Goal: Task Accomplishment & Management: Complete application form

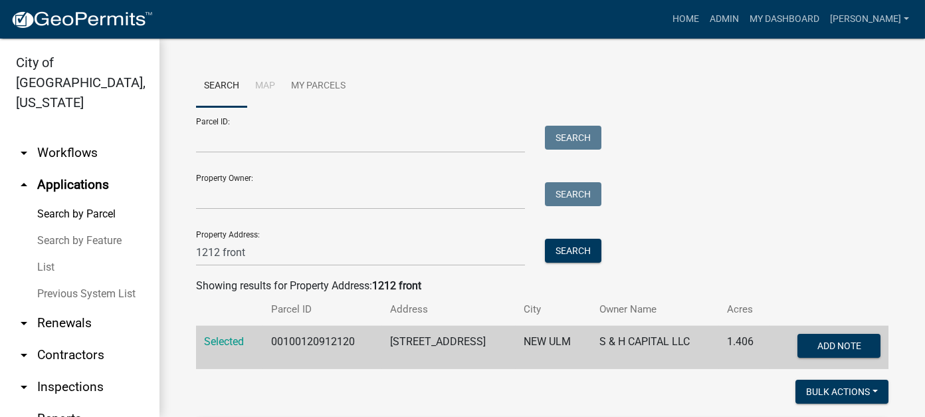
scroll to position [587, 0]
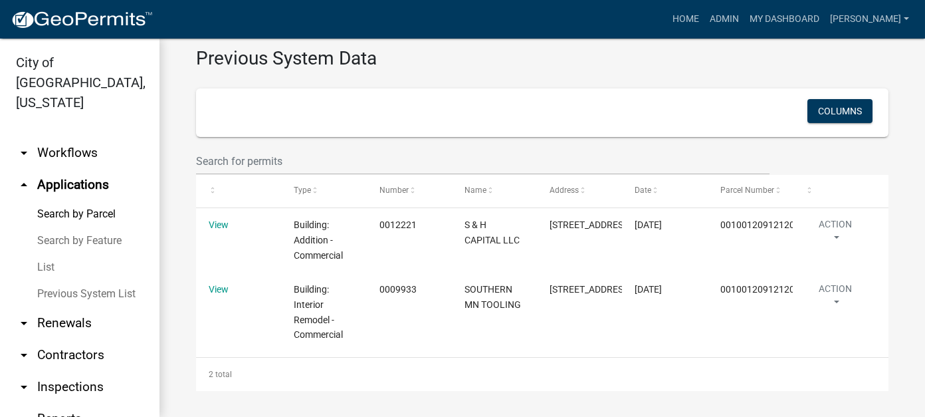
click at [43, 254] on link "List" at bounding box center [79, 267] width 159 height 27
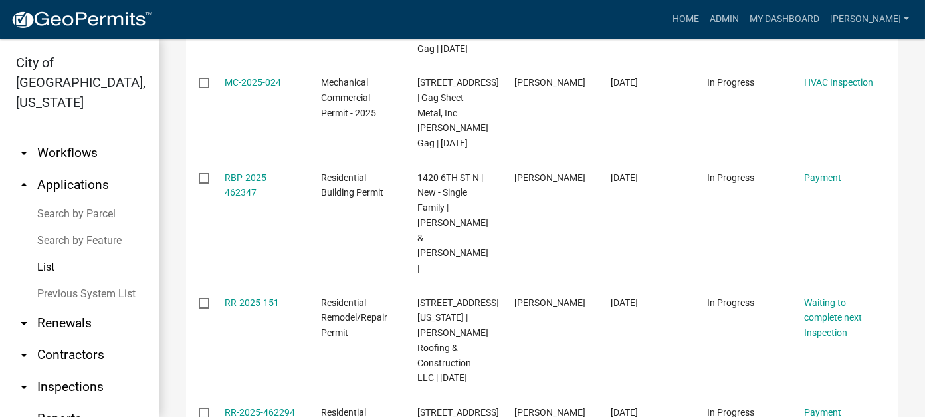
scroll to position [664, 0]
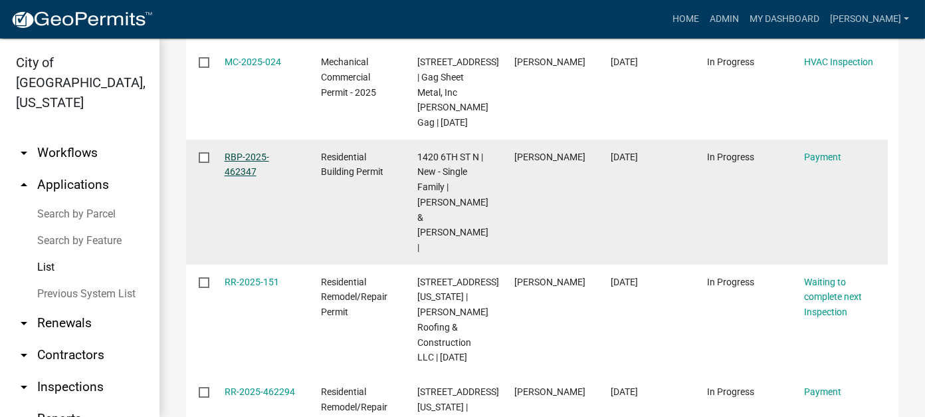
click at [242, 177] on link "RBP-2025-462347" at bounding box center [247, 164] width 45 height 26
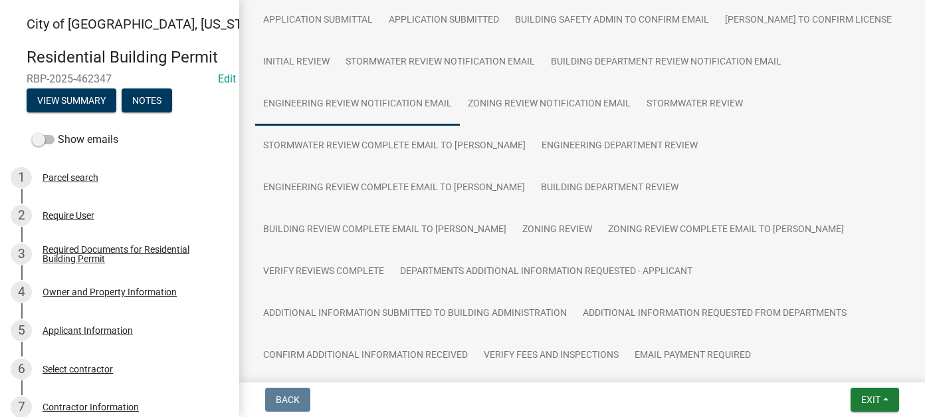
scroll to position [266, 0]
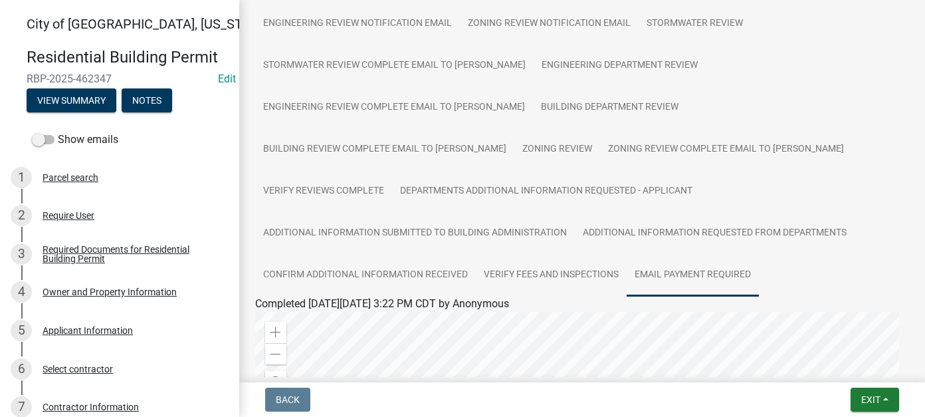
click at [627, 267] on link "Email Payment Required" at bounding box center [693, 275] width 132 height 43
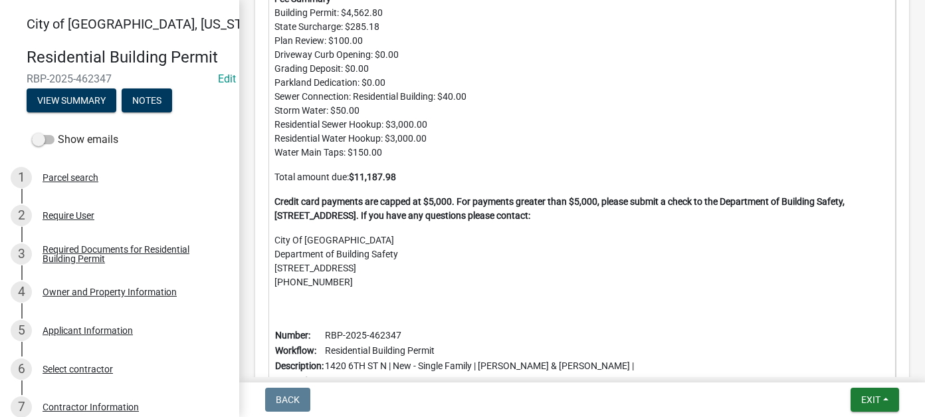
scroll to position [797, 0]
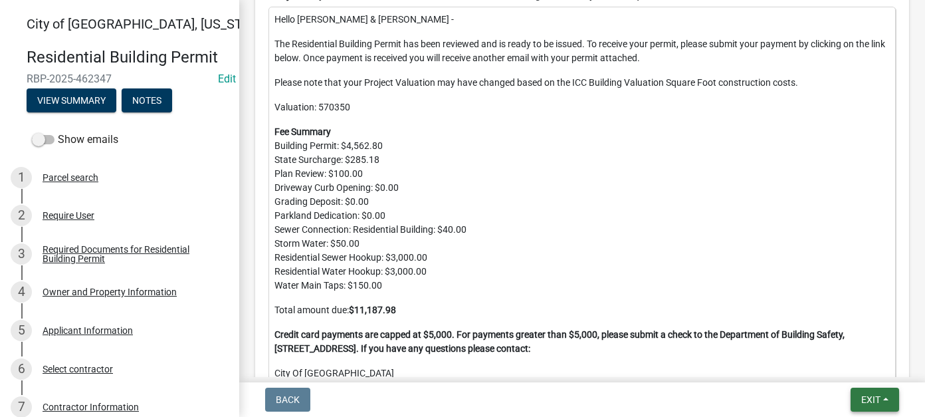
click at [880, 400] on span "Exit" at bounding box center [870, 399] width 19 height 11
click at [855, 369] on button "Save & Exit" at bounding box center [846, 365] width 106 height 32
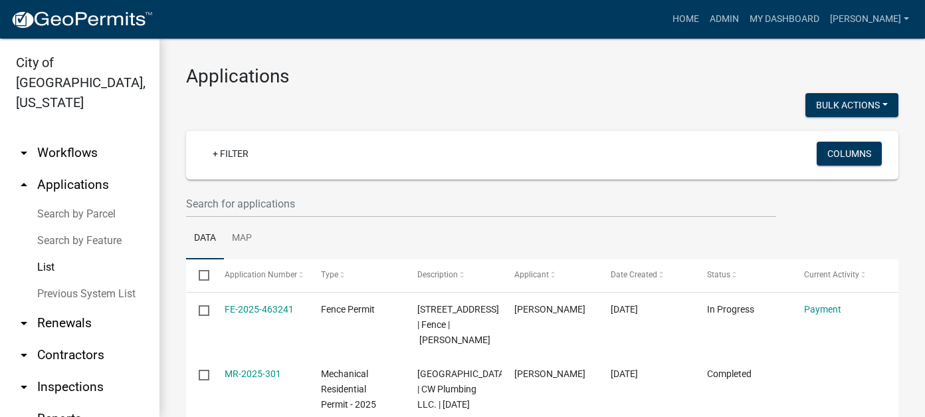
click at [54, 254] on link "List" at bounding box center [79, 267] width 159 height 27
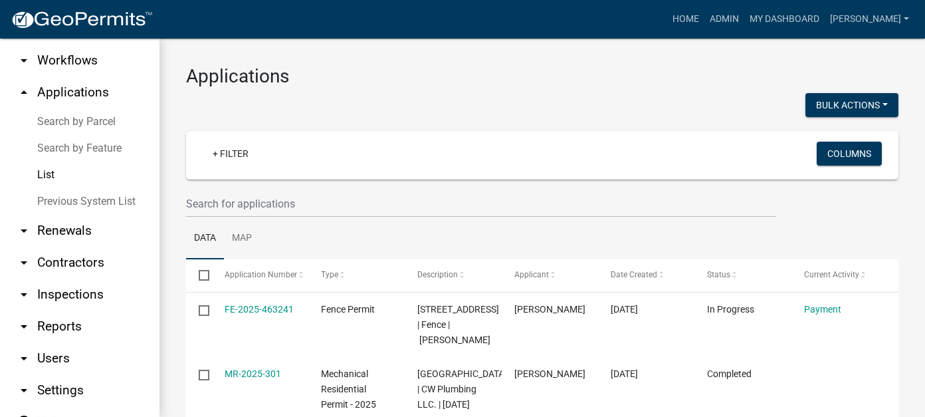
scroll to position [98, 0]
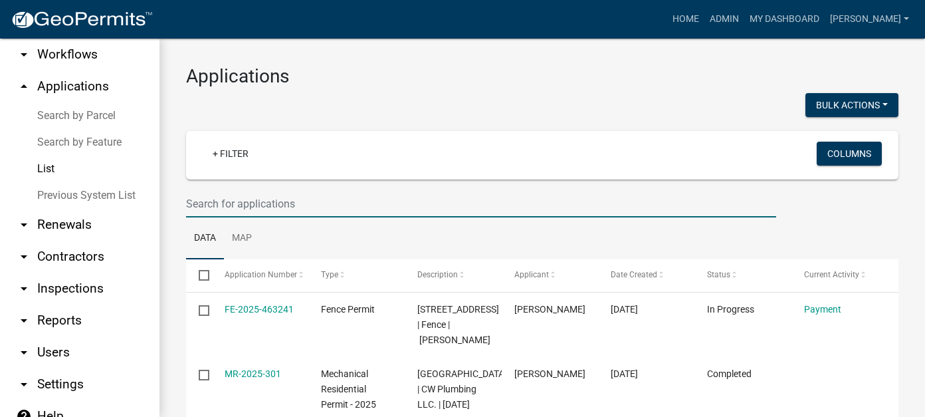
click at [229, 208] on input "text" at bounding box center [481, 203] width 590 height 27
type input "15"
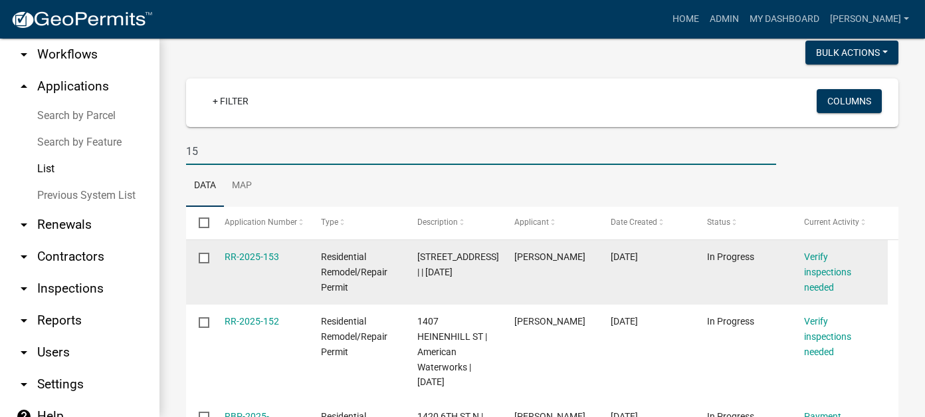
scroll to position [0, 0]
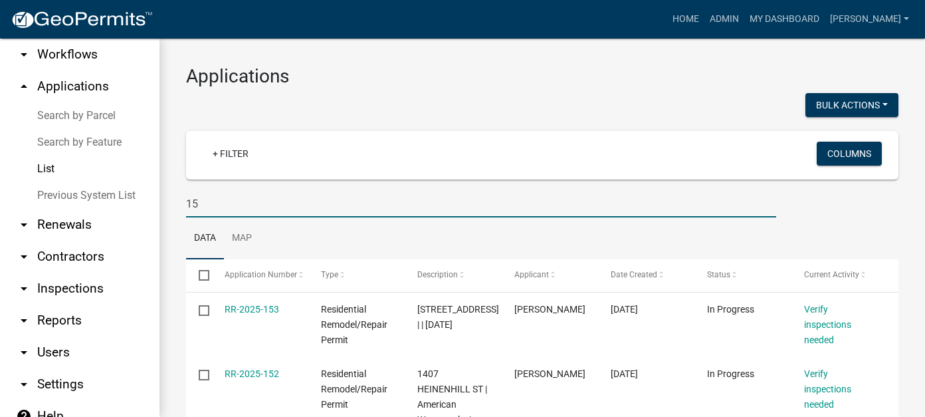
drag, startPoint x: 231, startPoint y: 206, endPoint x: 110, endPoint y: 194, distance: 121.5
click at [110, 194] on div "City of New Ulm, Minnesota arrow_drop_down Workflows List arrow_drop_up Applica…" at bounding box center [462, 228] width 925 height 378
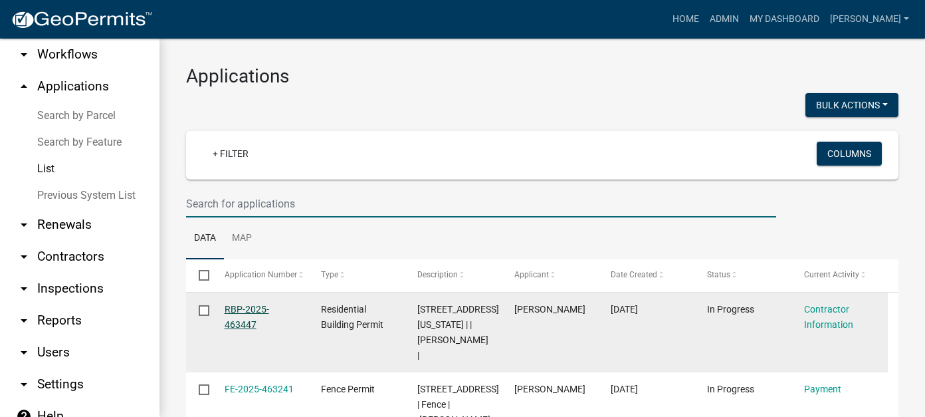
click at [251, 310] on link "RBP-2025-463447" at bounding box center [247, 317] width 45 height 26
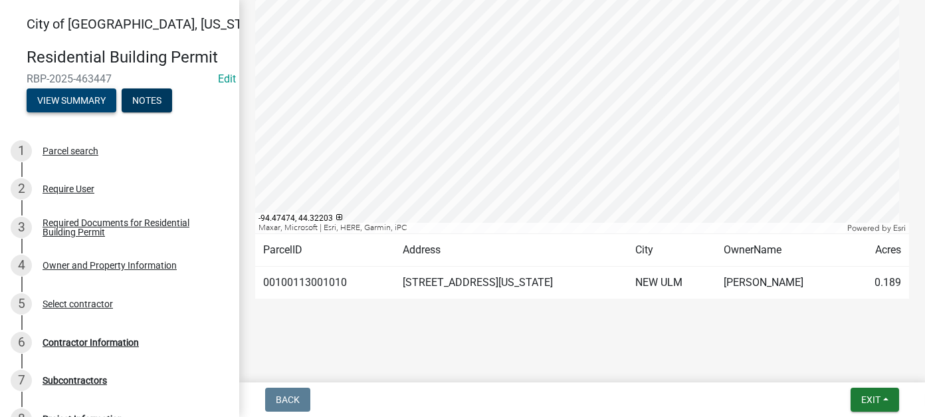
click at [70, 96] on button "View Summary" at bounding box center [72, 100] width 90 height 24
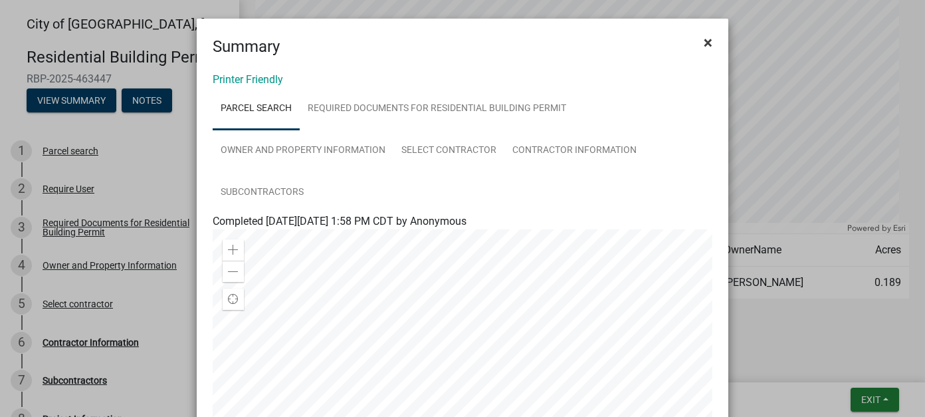
click at [704, 41] on span "×" at bounding box center [708, 42] width 9 height 19
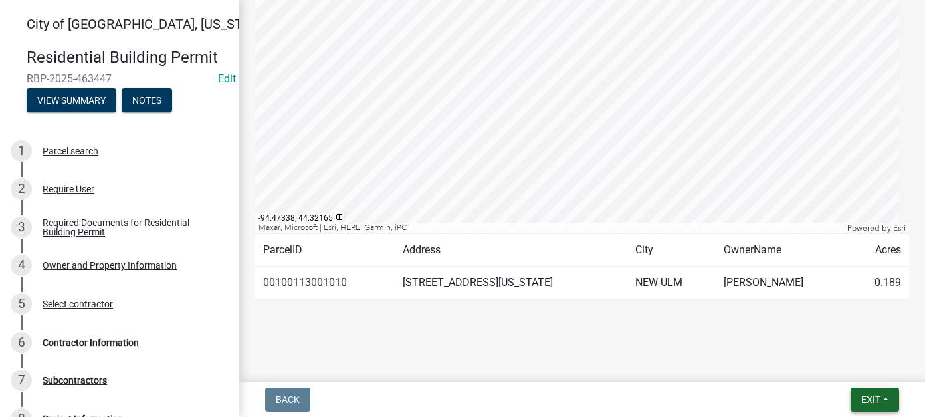
click at [872, 405] on button "Exit" at bounding box center [874, 399] width 48 height 24
click at [851, 374] on button "Save & Exit" at bounding box center [846, 365] width 106 height 32
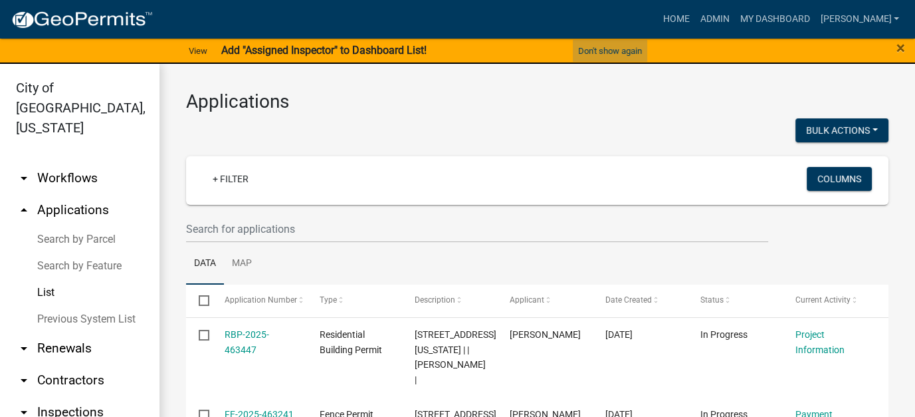
click at [623, 49] on button "Don't show again" at bounding box center [610, 51] width 74 height 22
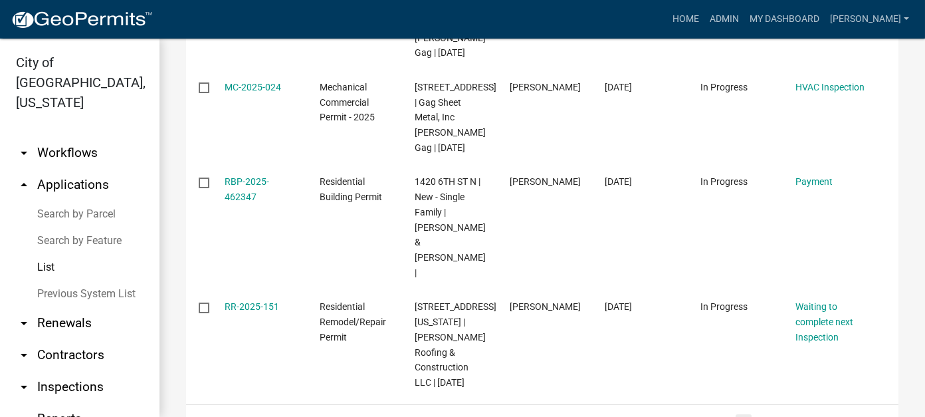
scroll to position [731, 0]
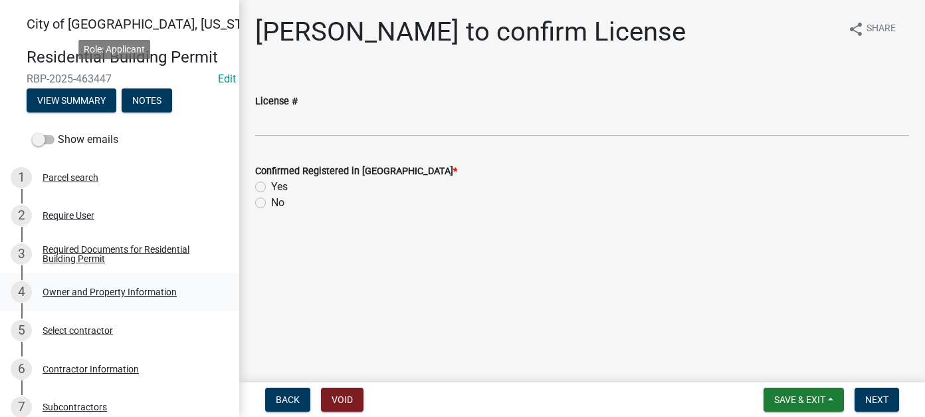
scroll to position [255, 0]
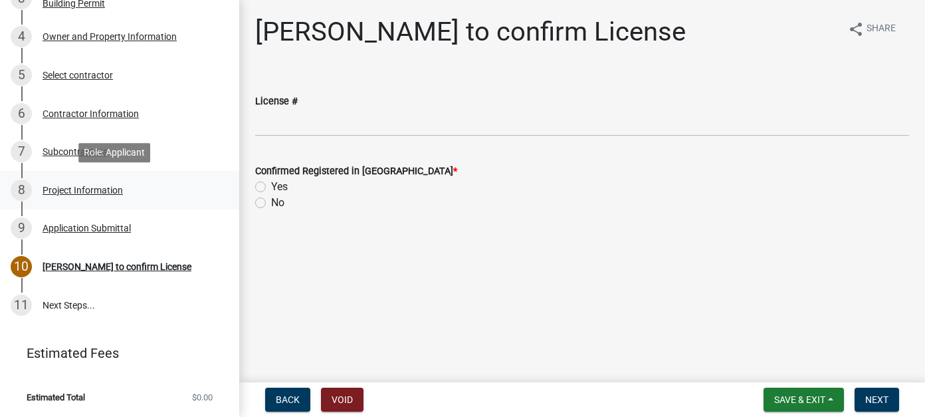
click at [84, 199] on div "8 Project Information" at bounding box center [114, 189] width 207 height 21
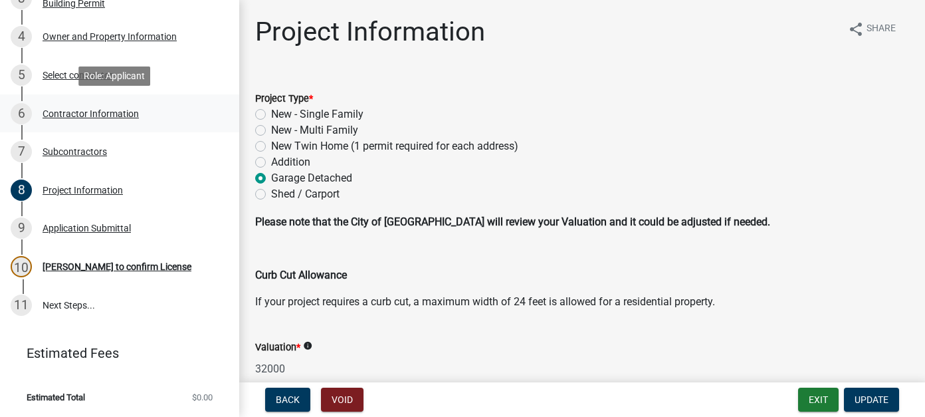
click at [108, 120] on div "6 Contractor Information" at bounding box center [114, 113] width 207 height 21
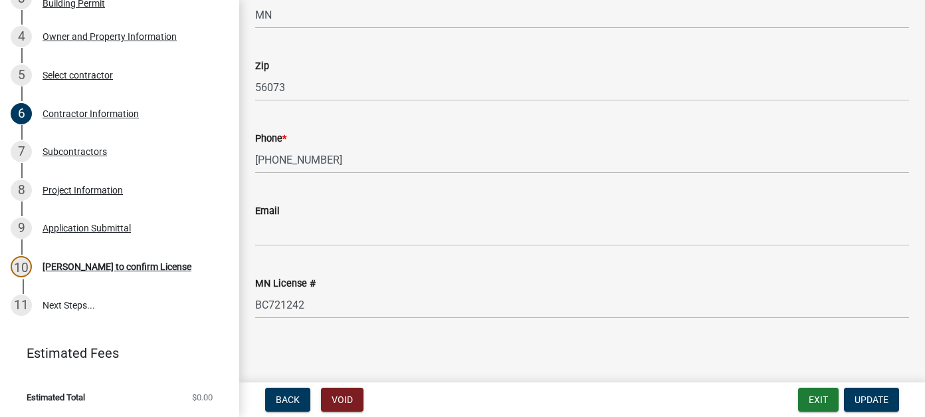
scroll to position [371, 0]
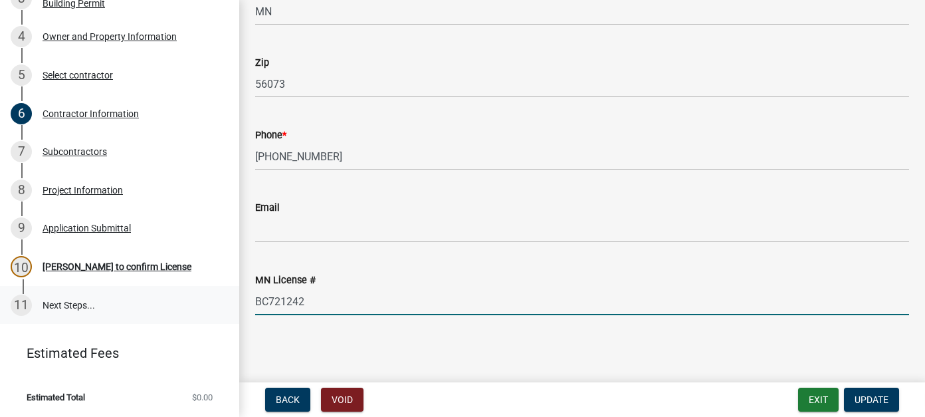
drag, startPoint x: 308, startPoint y: 304, endPoint x: 207, endPoint y: 289, distance: 102.8
click at [207, 289] on div "[GEOGRAPHIC_DATA], [US_STATE] Residential Building Permit RBP-2025-463447 Edit …" at bounding box center [462, 208] width 925 height 417
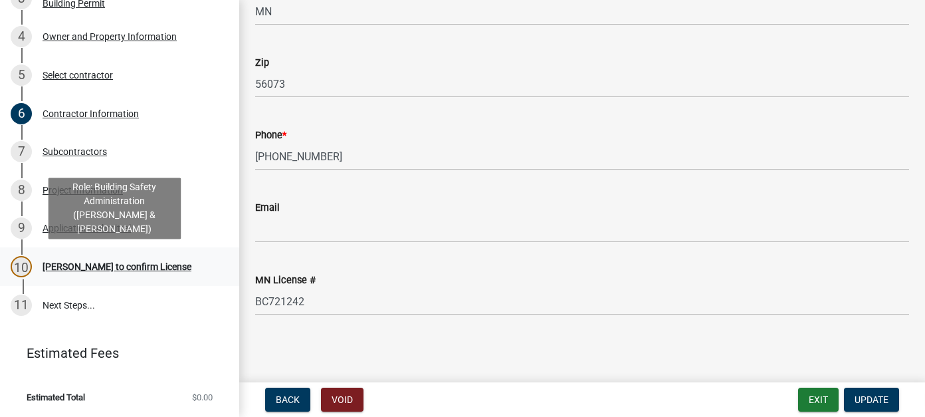
click at [101, 269] on div "[PERSON_NAME] to confirm License" at bounding box center [117, 266] width 149 height 9
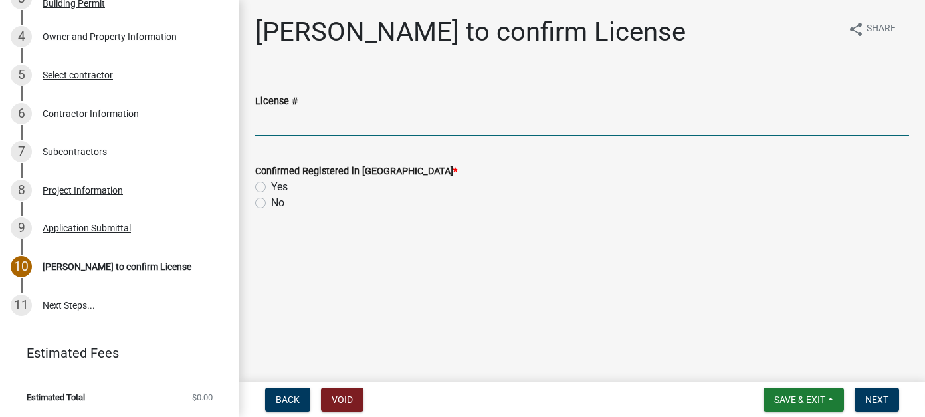
click at [329, 124] on input "License #" at bounding box center [582, 122] width 654 height 27
paste input "BC721242"
type input "BC721242"
click at [271, 187] on label "Yes" at bounding box center [279, 187] width 17 height 16
click at [271, 187] on input "Yes" at bounding box center [275, 183] width 9 height 9
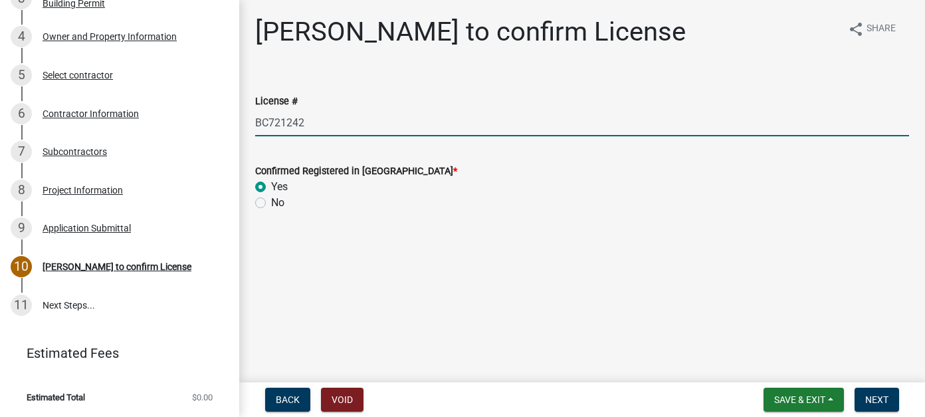
radio input "true"
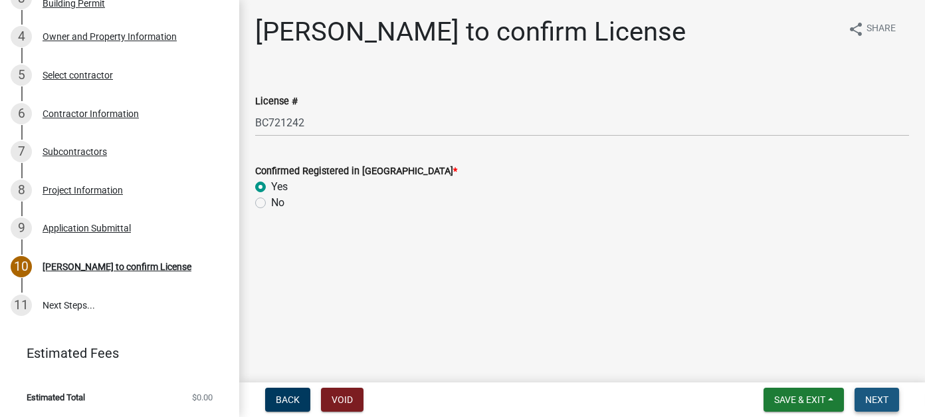
click at [870, 402] on span "Next" at bounding box center [876, 399] width 23 height 11
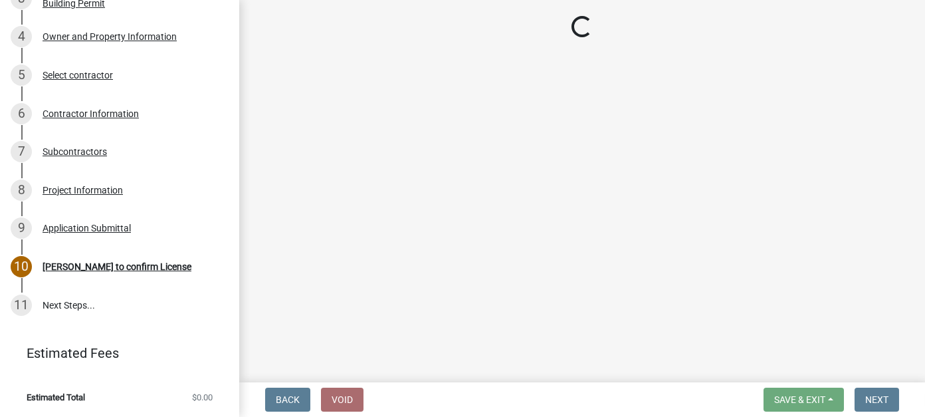
scroll to position [332, 0]
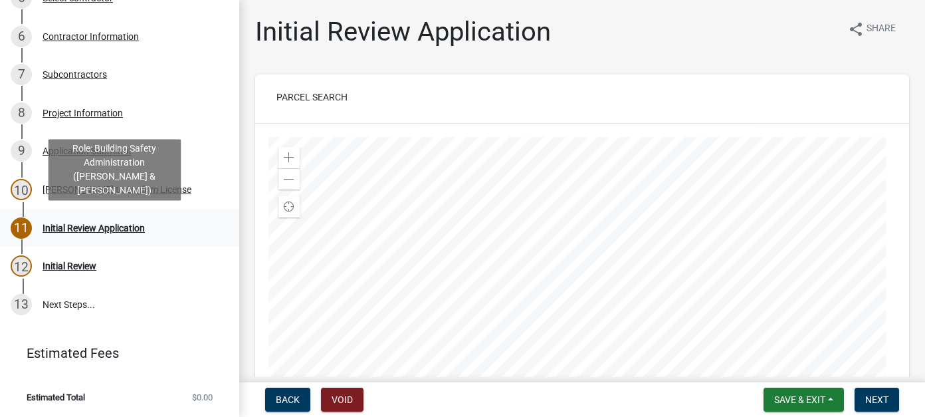
click at [106, 233] on div "Initial Review Application" at bounding box center [94, 227] width 102 height 9
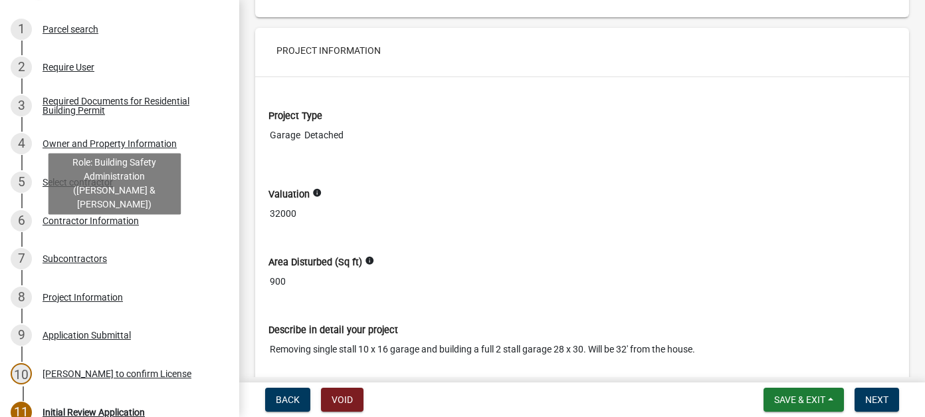
scroll to position [0, 0]
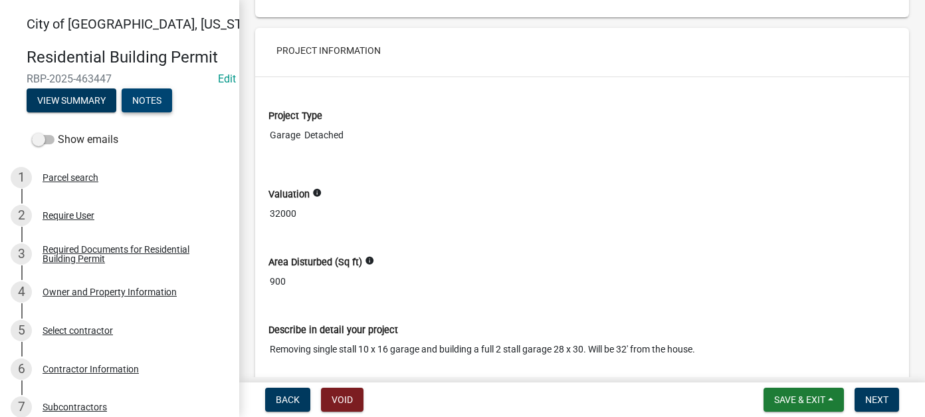
click at [152, 94] on button "Notes" at bounding box center [147, 100] width 50 height 24
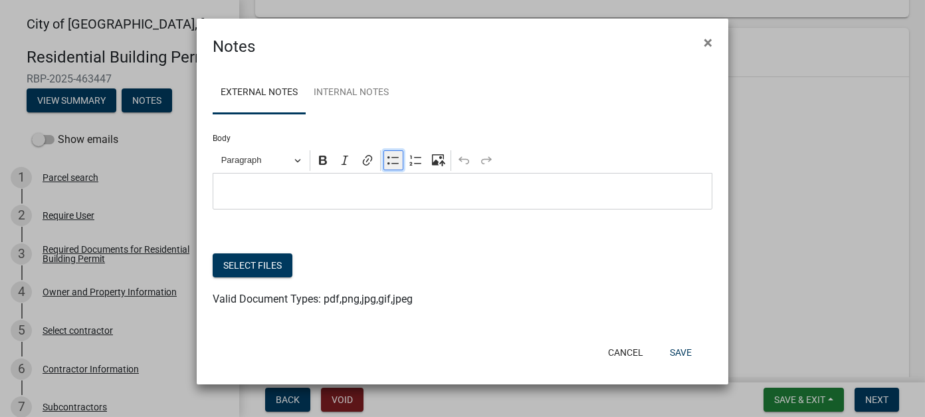
click at [391, 162] on icon "Editor toolbar" at bounding box center [393, 159] width 13 height 13
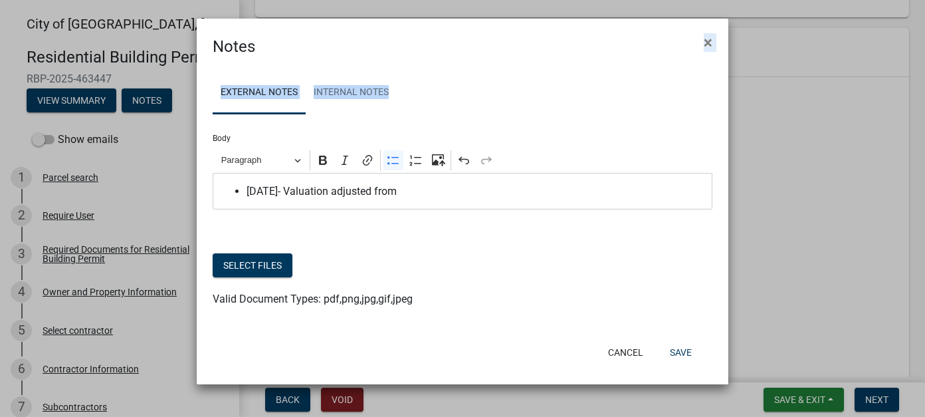
drag, startPoint x: 490, startPoint y: 29, endPoint x: 496, endPoint y: 102, distance: 73.3
click at [496, 102] on form "Notes × External Notes Internal Notes Body Rich Text Editor Paragraph Bold Ital…" at bounding box center [463, 195] width 532 height 353
click at [687, 355] on button "Save" at bounding box center [680, 352] width 43 height 24
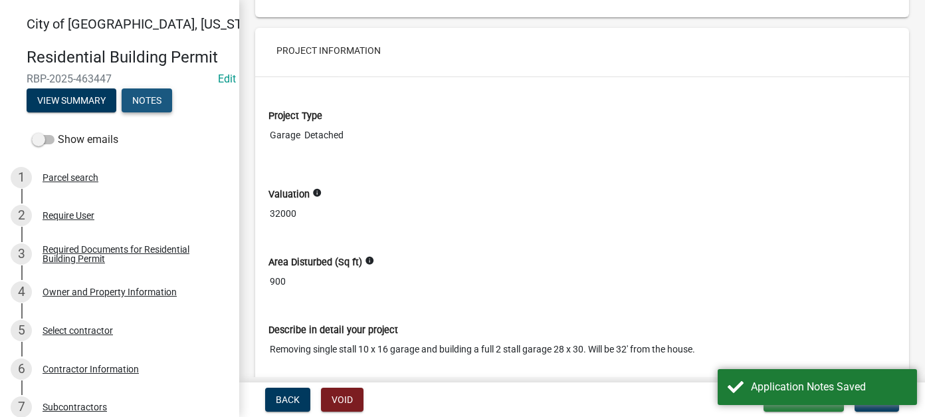
click at [143, 93] on button "Notes" at bounding box center [147, 100] width 50 height 24
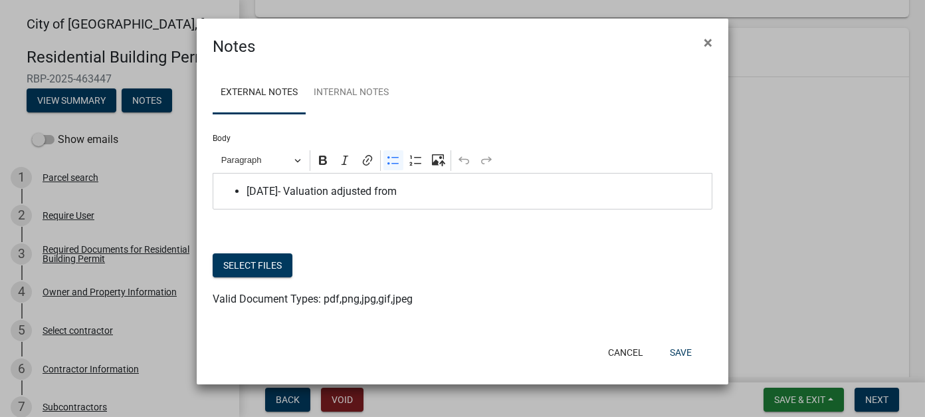
click at [440, 193] on span "[DATE]- Valuation adjusted from" at bounding box center [475, 191] width 459 height 16
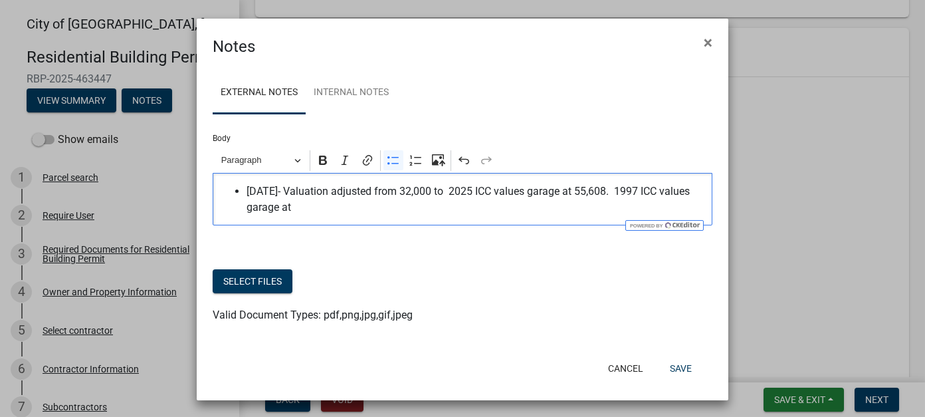
click at [652, 361] on div "Cancel Save" at bounding box center [549, 368] width 328 height 35
click at [681, 357] on button "Save" at bounding box center [680, 368] width 43 height 24
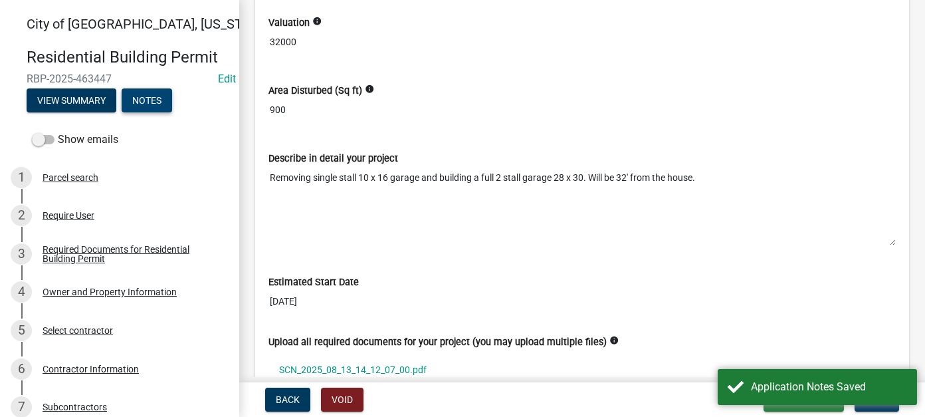
scroll to position [3404, 0]
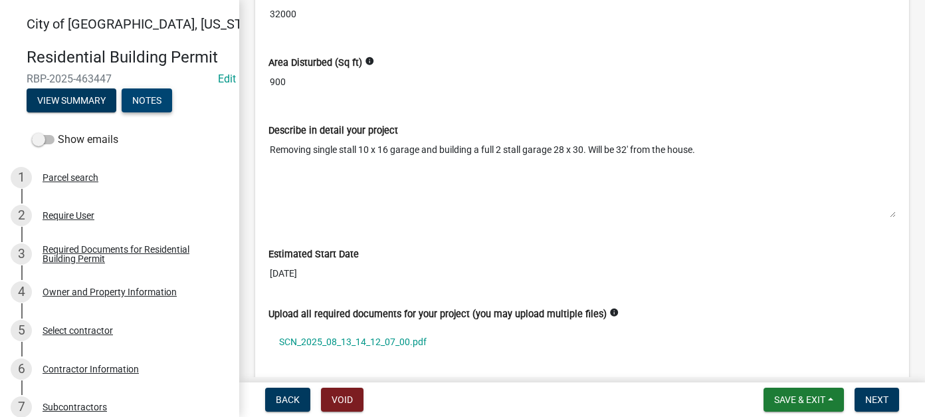
click at [149, 96] on button "Notes" at bounding box center [147, 100] width 50 height 24
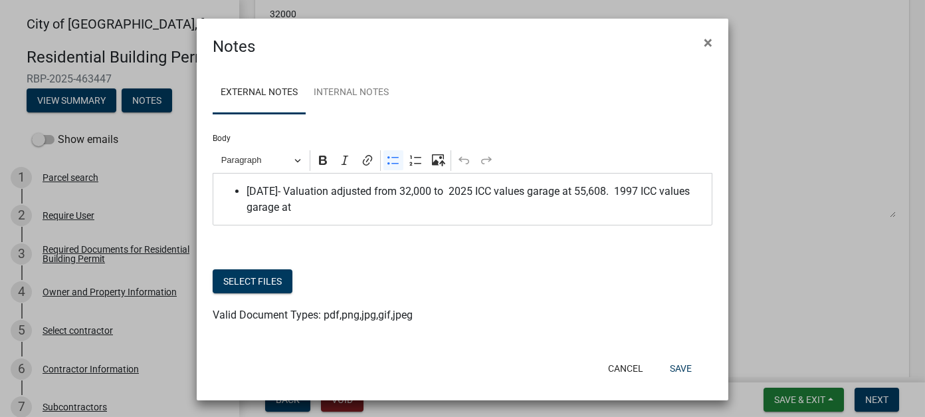
click at [356, 201] on span "[DATE]- Valuation adjusted from 32,000 to 2025 ICC values garage at 55,608. 199…" at bounding box center [475, 199] width 459 height 32
click at [547, 205] on span "[DATE]- Valuation adjusted from 32,000 to 2025 ICC values garage at 55,608. 199…" at bounding box center [475, 199] width 459 height 32
click at [577, 207] on span "[DATE]- Valuation adjusted from 32,000 to 2025 ICC values garage at 55,608. 199…" at bounding box center [475, 199] width 459 height 32
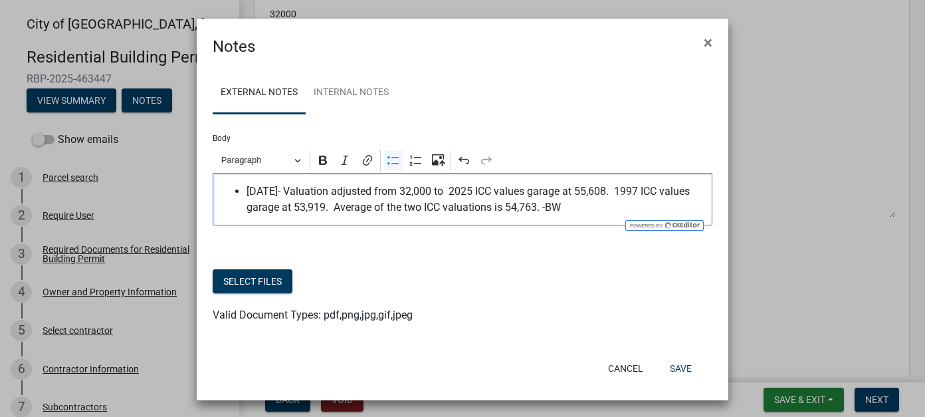
click at [462, 192] on span "[DATE]- Valuation adjusted from 32,000 to 2025 ICC values garage at 55,608. 199…" at bounding box center [475, 199] width 459 height 32
click at [624, 190] on span "[DATE]- Valuation adjusted from 32,000 to 54,763. 2025 ICC values garage at 55,…" at bounding box center [475, 199] width 459 height 32
click at [462, 191] on span "[DATE]- Valuation adjusted from 32,000 to 54,763. 2025 ICC values garage at $55…" at bounding box center [475, 199] width 459 height 32
click at [413, 191] on span "[DATE]- Valuation adjusted from 32,000 to 54,763. 2025 ICC values garage at $55…" at bounding box center [475, 199] width 459 height 32
click at [467, 191] on span "[DATE]- Valuation adjusted from $32,000 to 54,763. 2025 ICC values garage at $5…" at bounding box center [475, 199] width 459 height 32
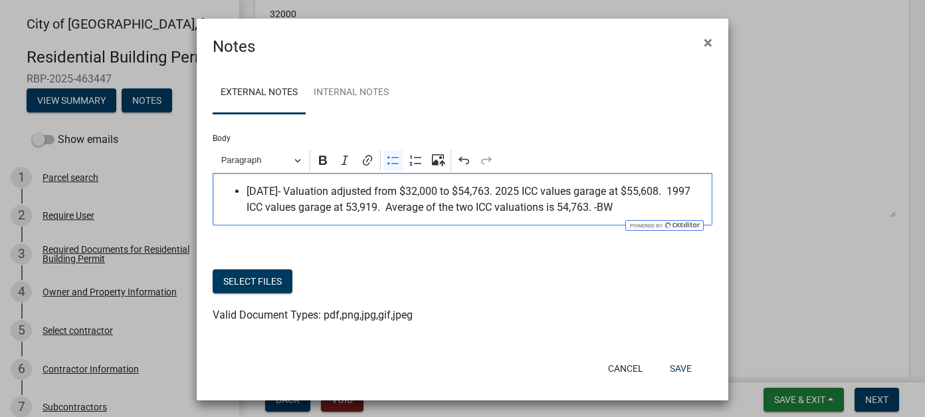
click at [369, 207] on span "[DATE]- Valuation adjusted from $32,000 to $54,763. 2025 ICC values garage at $…" at bounding box center [475, 199] width 459 height 32
click at [589, 208] on span "[DATE]- Valuation adjusted from $32,000 to $54,763. 2025 ICC values garage at $…" at bounding box center [475, 199] width 459 height 32
click at [673, 372] on button "Save" at bounding box center [680, 368] width 43 height 24
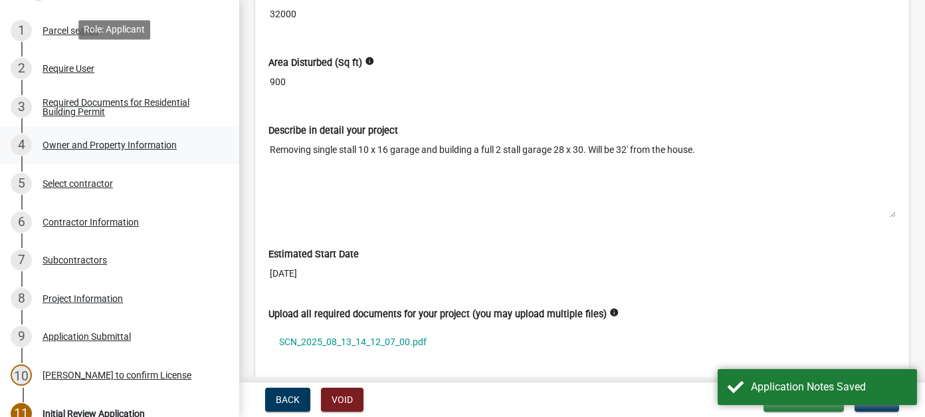
scroll to position [332, 0]
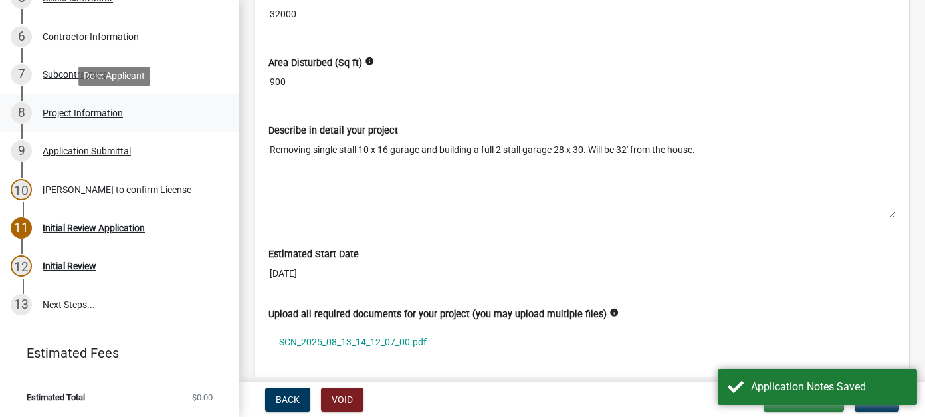
click at [98, 112] on div "Project Information" at bounding box center [83, 112] width 80 height 9
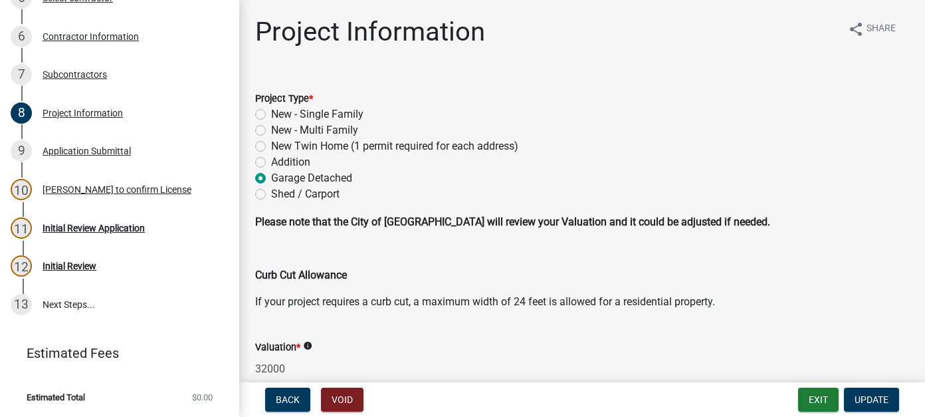
scroll to position [66, 0]
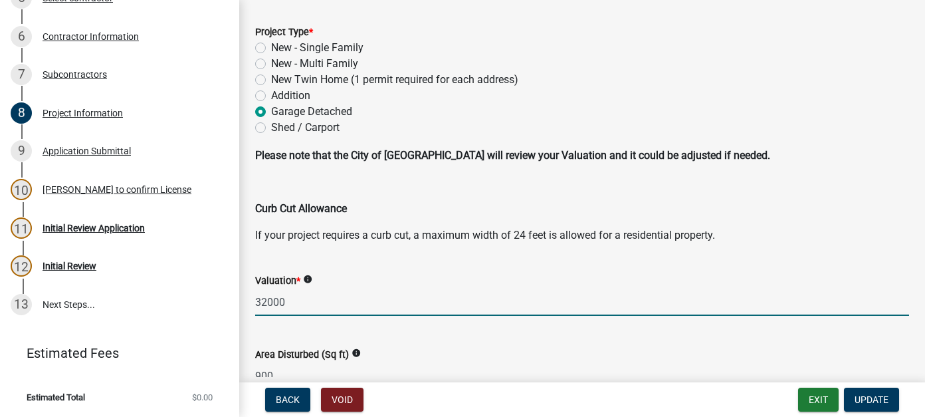
drag, startPoint x: 292, startPoint y: 302, endPoint x: 251, endPoint y: 300, distance: 40.6
click at [251, 300] on div "Valuation * info 32000" at bounding box center [582, 285] width 674 height 62
type input "54763"
click at [870, 397] on span "Update" at bounding box center [871, 399] width 34 height 11
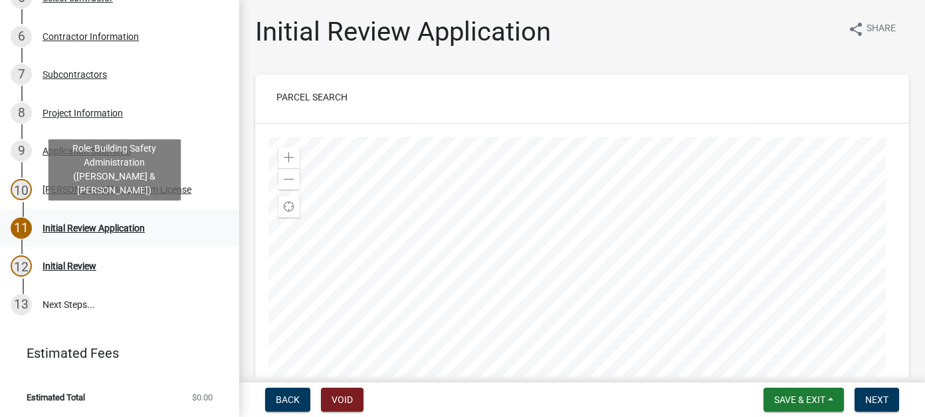
click at [98, 227] on div "Initial Review Application" at bounding box center [94, 227] width 102 height 9
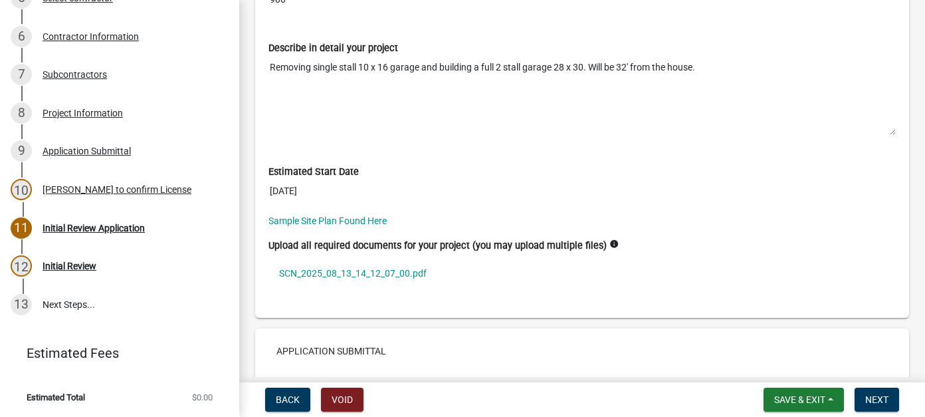
scroll to position [3588, 0]
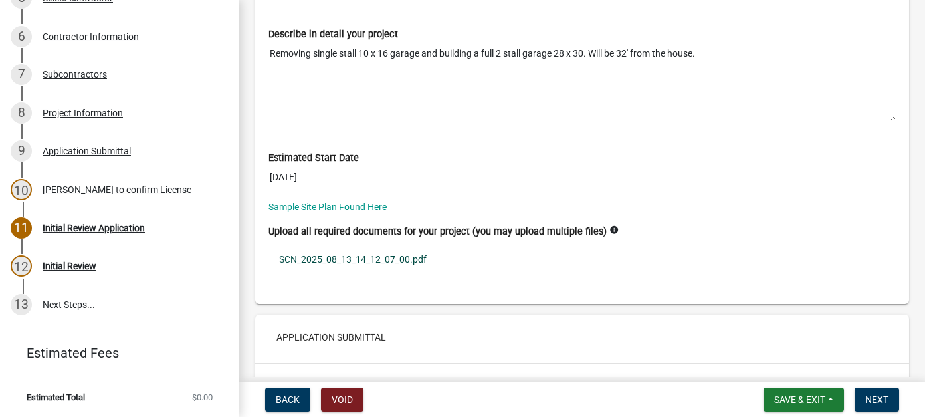
click at [421, 244] on link "SCN_2025_08_13_14_12_07_00.pdf" at bounding box center [581, 259] width 627 height 31
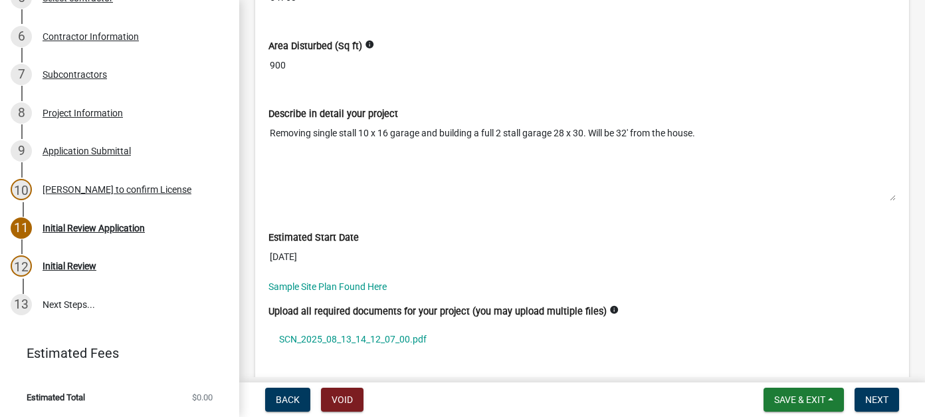
scroll to position [3505, 0]
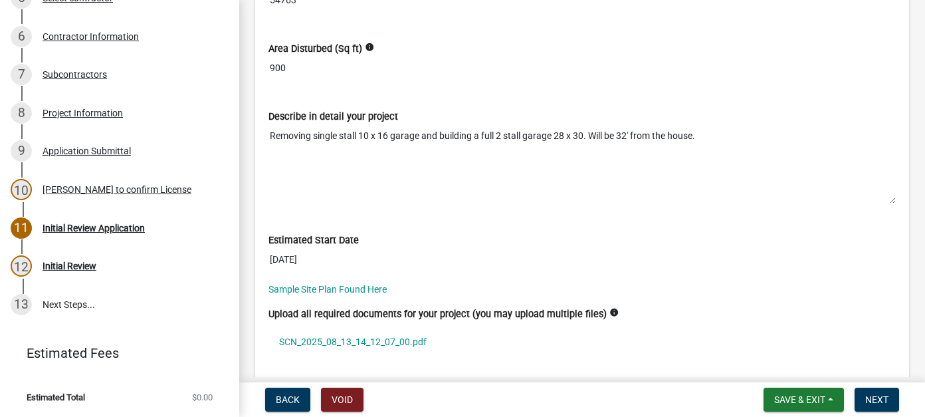
click at [286, 56] on input "900" at bounding box center [581, 68] width 627 height 25
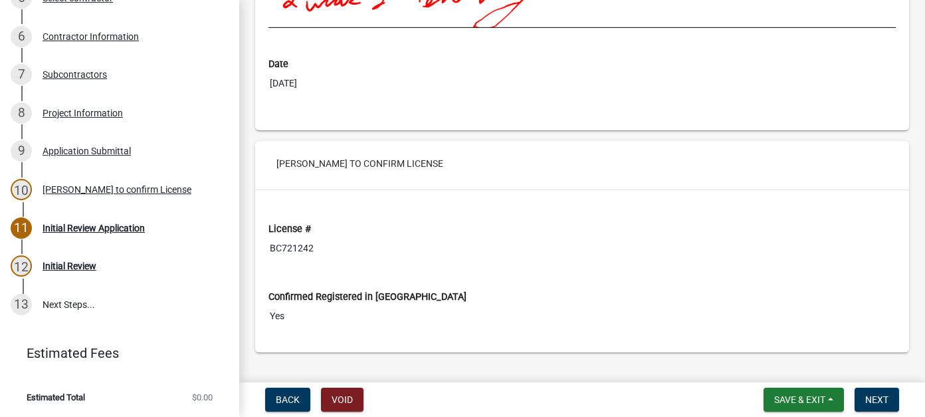
scroll to position [4037, 0]
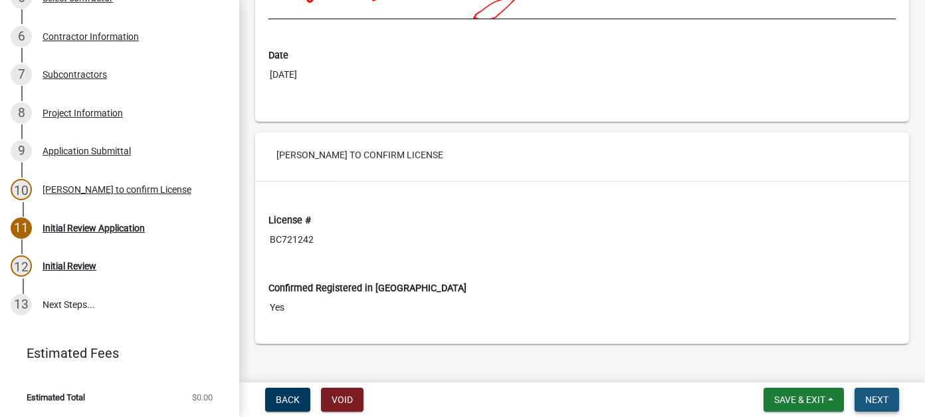
click at [890, 407] on button "Next" at bounding box center [876, 399] width 45 height 24
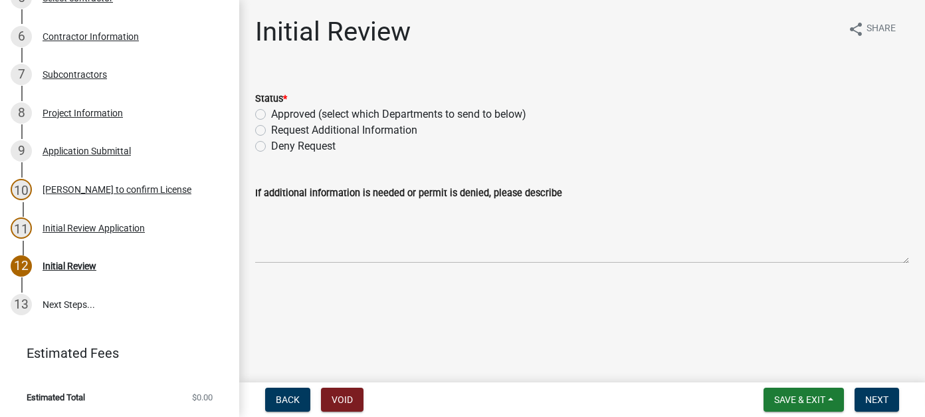
click at [289, 132] on label "Request Additional Information" at bounding box center [344, 130] width 146 height 16
click at [280, 131] on input "Request Additional Information" at bounding box center [275, 126] width 9 height 9
radio input "true"
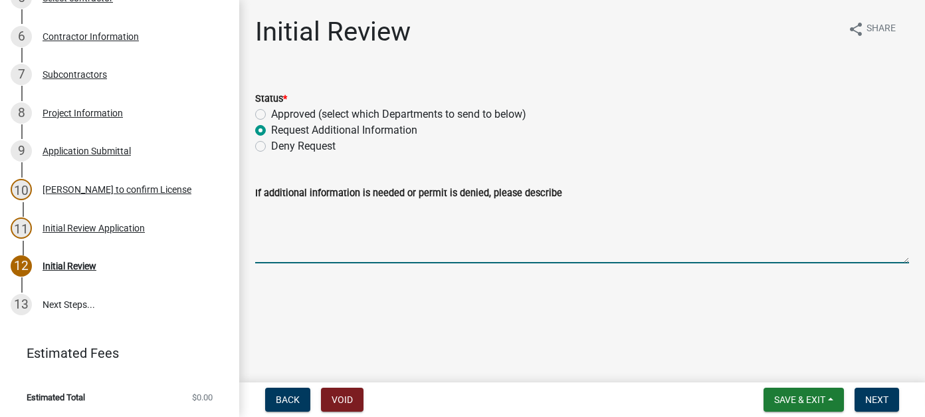
click at [322, 227] on textarea "If additional information is needed or permit is denied, please describe" at bounding box center [582, 232] width 654 height 62
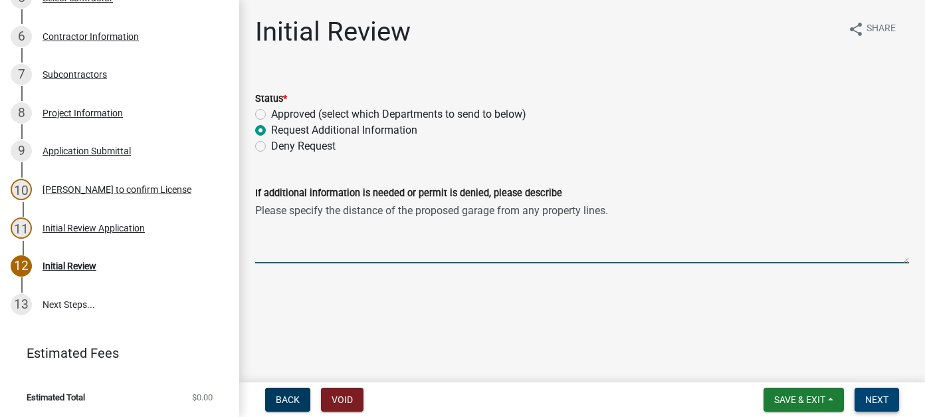
type textarea "Please specify the distance of the proposed garage from any property lines."
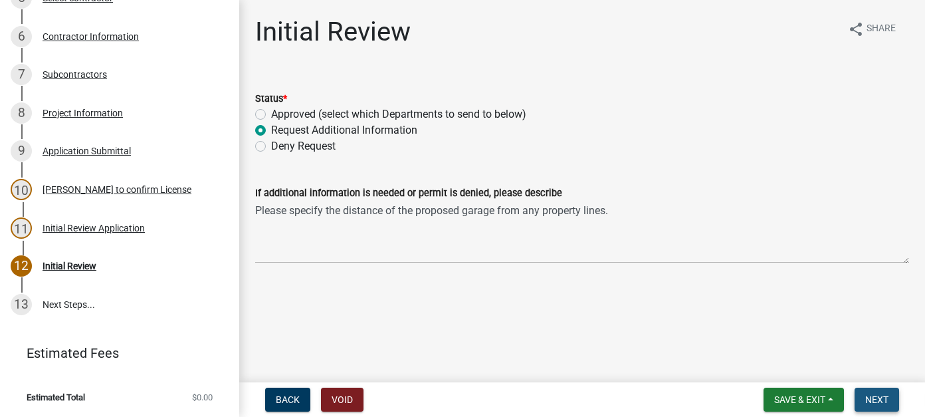
click at [881, 405] on button "Next" at bounding box center [876, 399] width 45 height 24
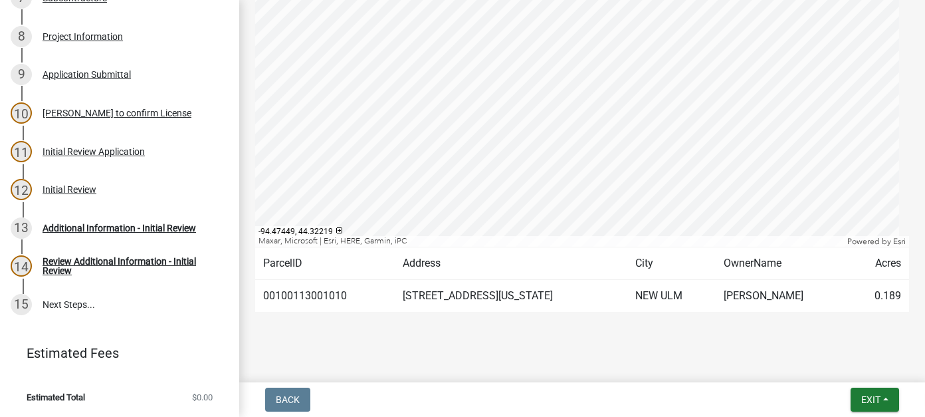
scroll to position [332, 0]
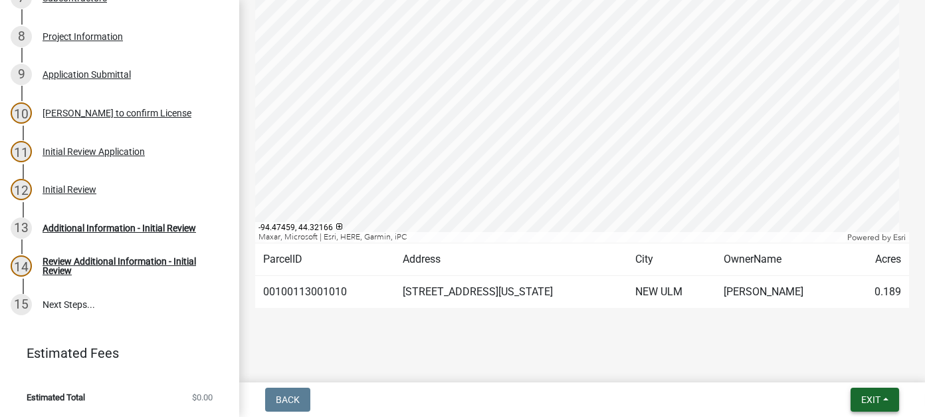
click at [879, 400] on span "Exit" at bounding box center [870, 399] width 19 height 11
click at [858, 379] on button "Save & Exit" at bounding box center [846, 365] width 106 height 32
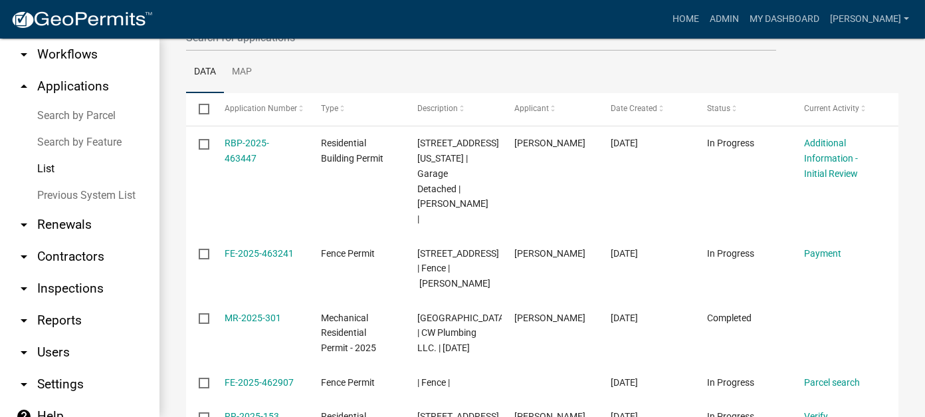
scroll to position [133, 0]
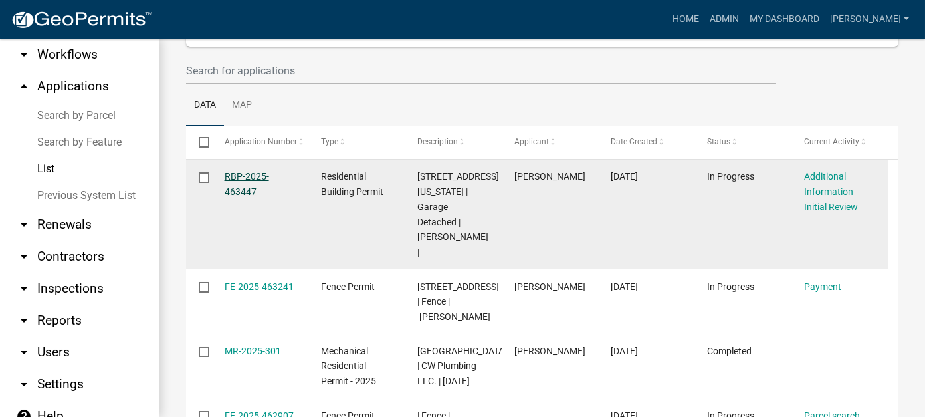
click at [239, 193] on link "RBP-2025-463447" at bounding box center [247, 184] width 45 height 26
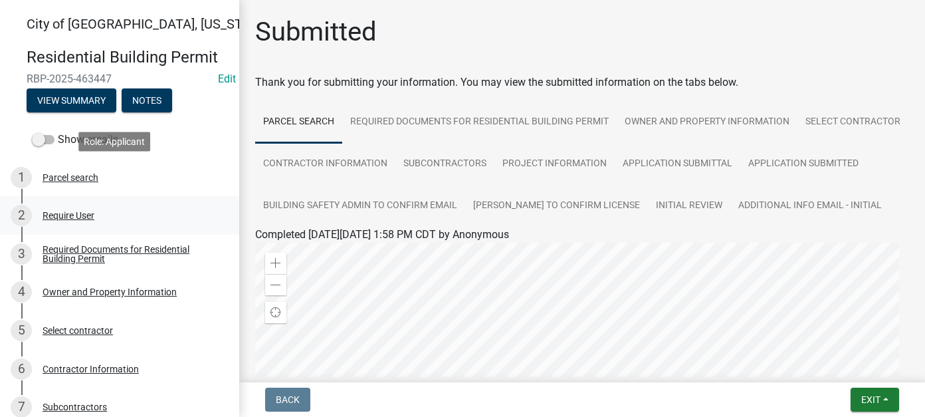
scroll to position [409, 0]
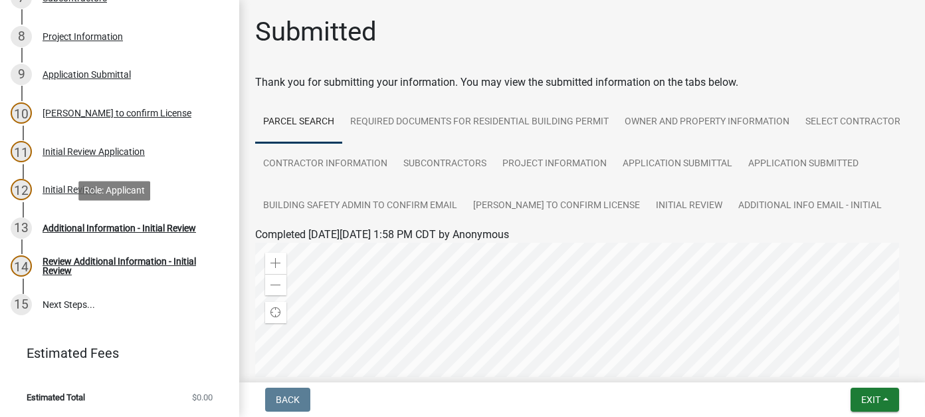
click at [120, 226] on div "Additional Information - Initial Review" at bounding box center [119, 227] width 153 height 9
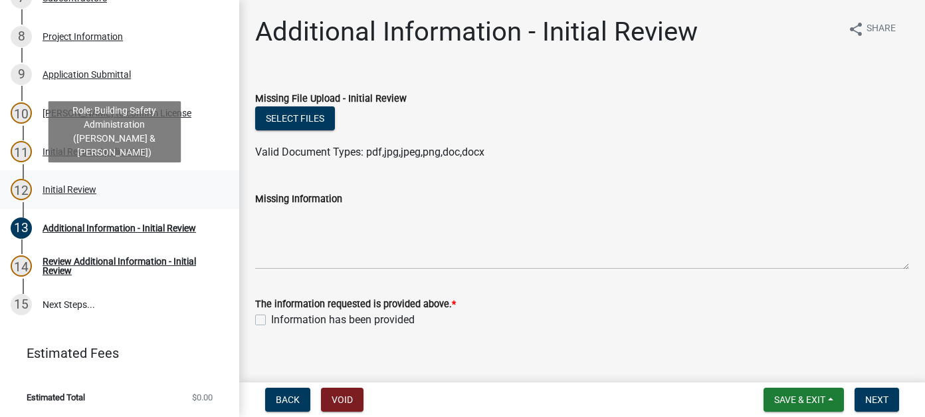
click at [52, 192] on div "Initial Review" at bounding box center [70, 189] width 54 height 9
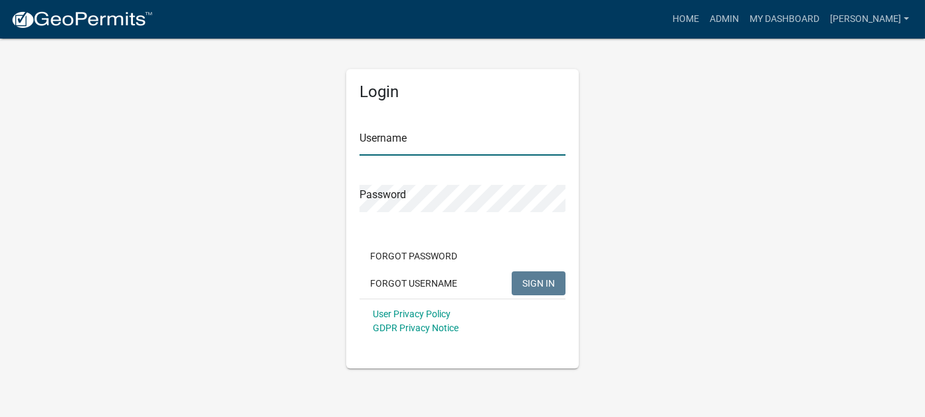
type input "[PERSON_NAME]"
click at [538, 279] on span "SIGN IN" at bounding box center [538, 282] width 33 height 11
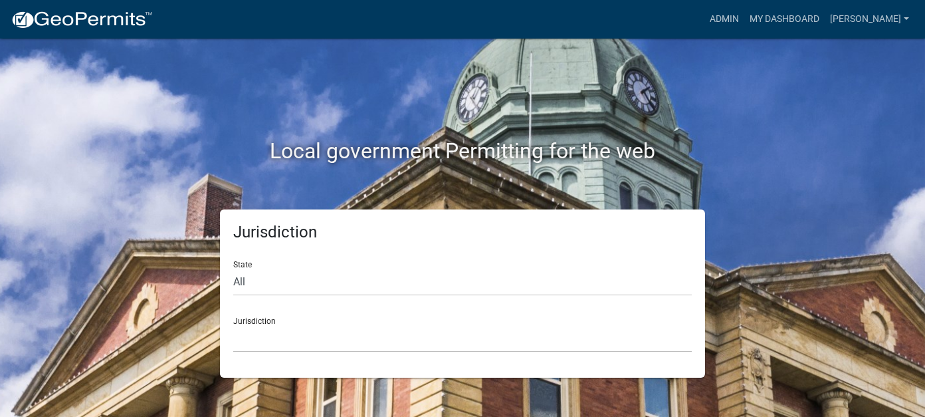
drag, startPoint x: 579, startPoint y: 1, endPoint x: 643, endPoint y: 28, distance: 69.1
click at [643, 28] on div "Admin My Dashboard Watson Admin Account Contractor Profile Logout" at bounding box center [538, 19] width 751 height 25
